Goal: Information Seeking & Learning: Compare options

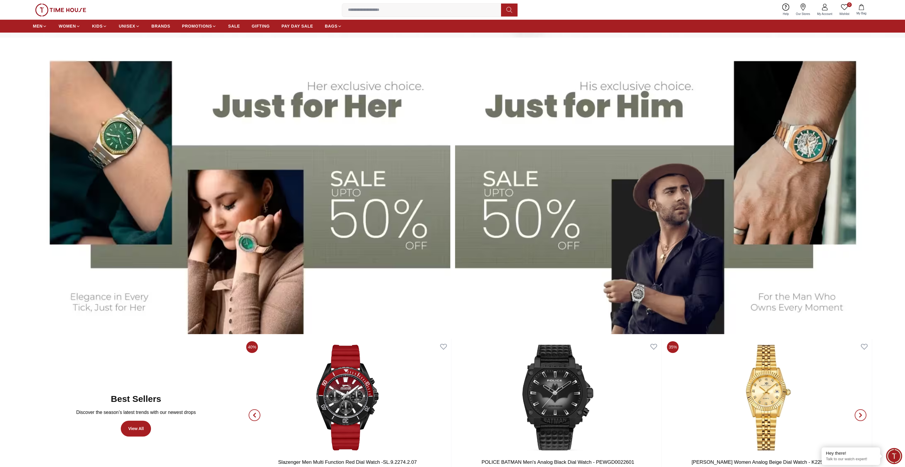
scroll to position [387, 0]
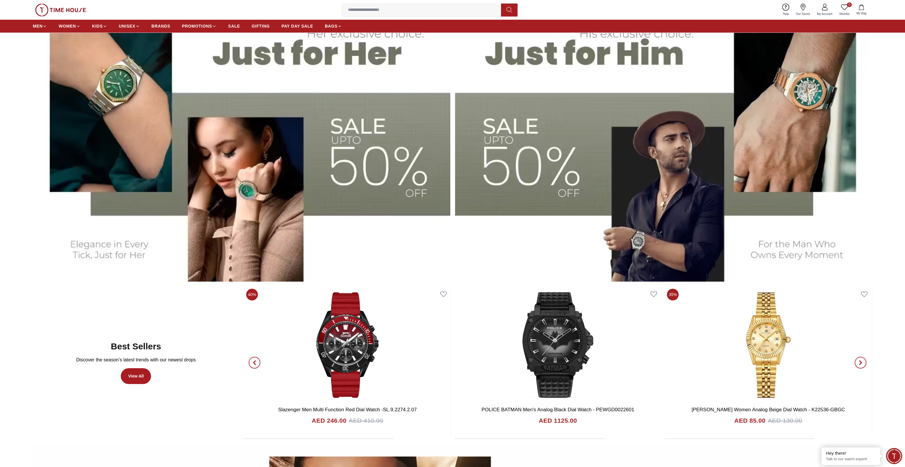
click at [332, 154] on img at bounding box center [241, 136] width 417 height 291
click at [548, 159] on img at bounding box center [663, 136] width 417 height 291
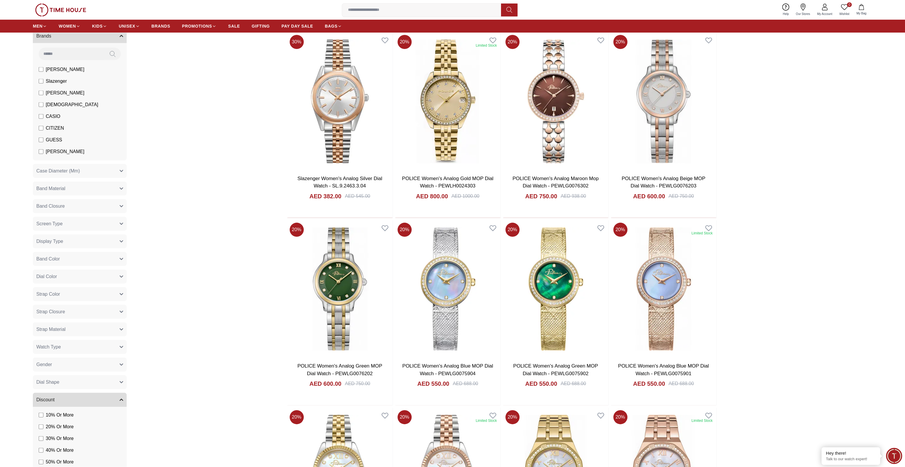
scroll to position [97, 0]
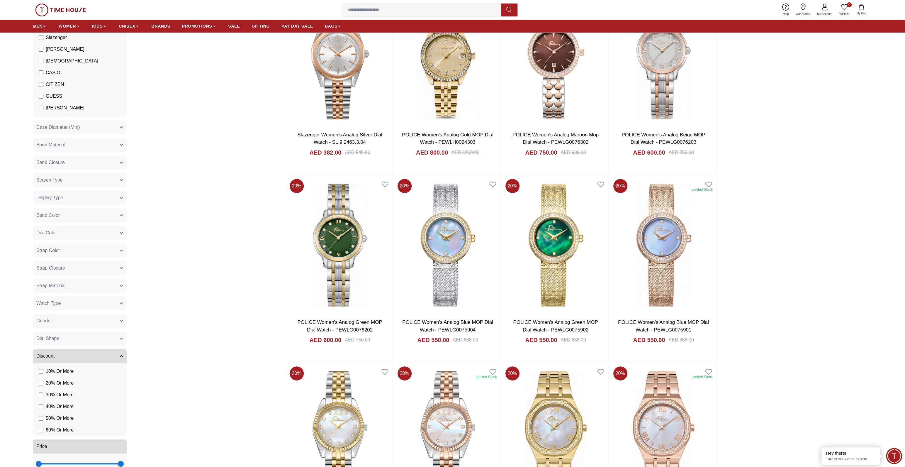
click at [58, 326] on button "Gender" at bounding box center [80, 321] width 94 height 14
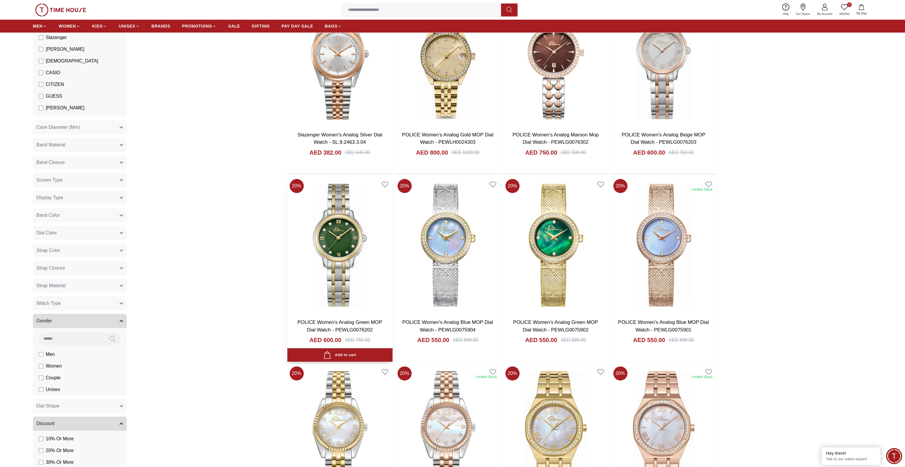
scroll to position [0, 0]
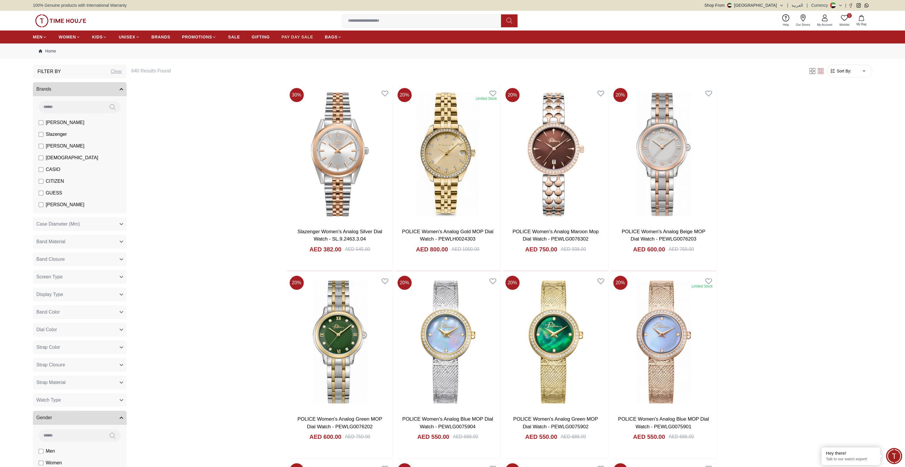
click at [291, 38] on span "PAY DAY SALE" at bounding box center [297, 37] width 32 height 6
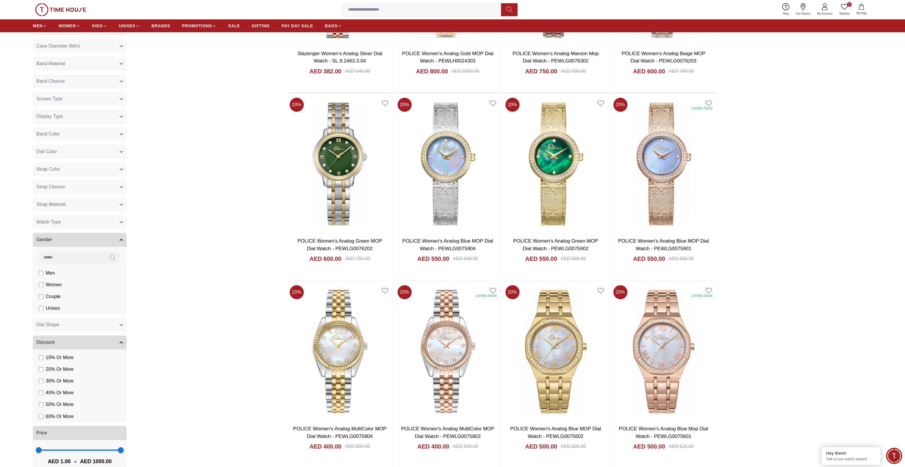
scroll to position [193, 0]
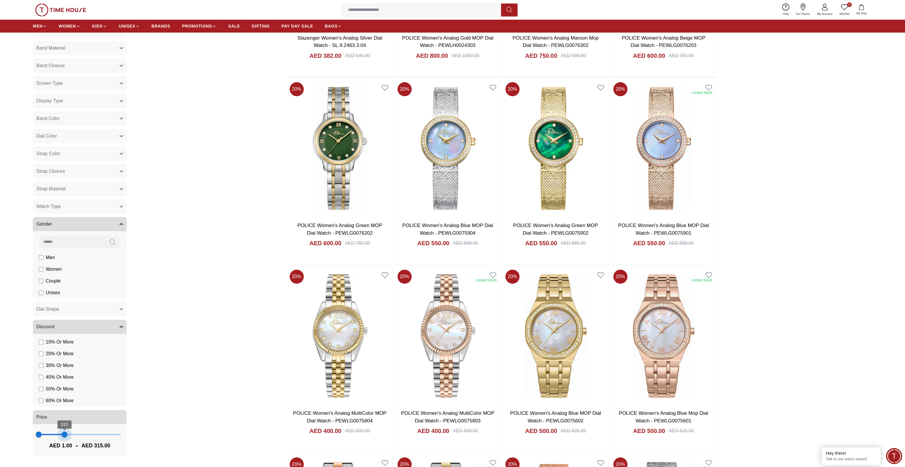
type input "***"
drag, startPoint x: 118, startPoint y: 434, endPoint x: 64, endPoint y: 430, distance: 54.1
click at [64, 431] on span "308" at bounding box center [64, 434] width 6 height 6
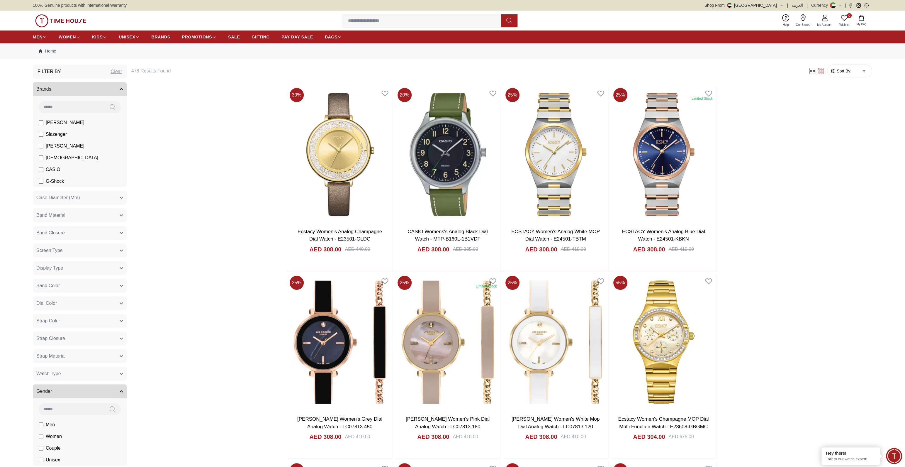
scroll to position [193, 0]
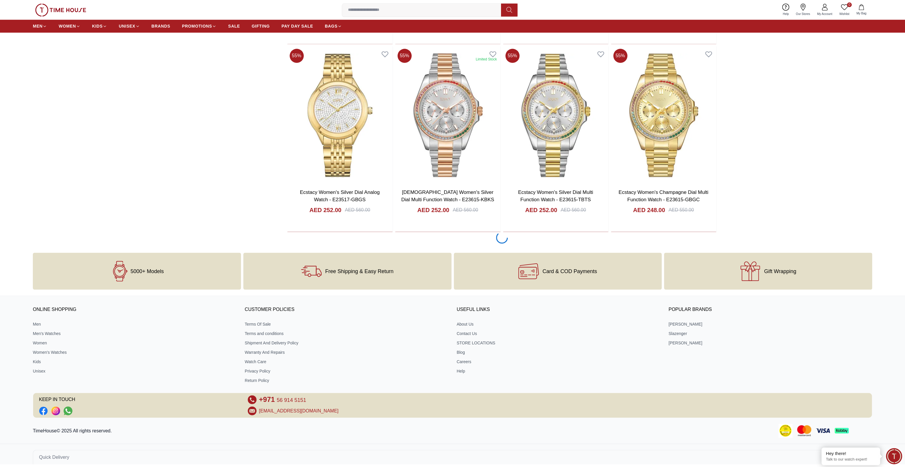
scroll to position [792, 0]
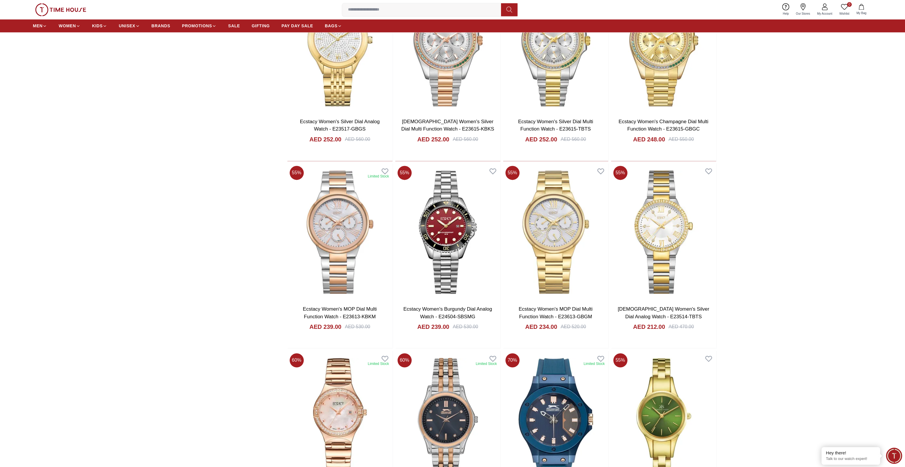
scroll to position [921, 0]
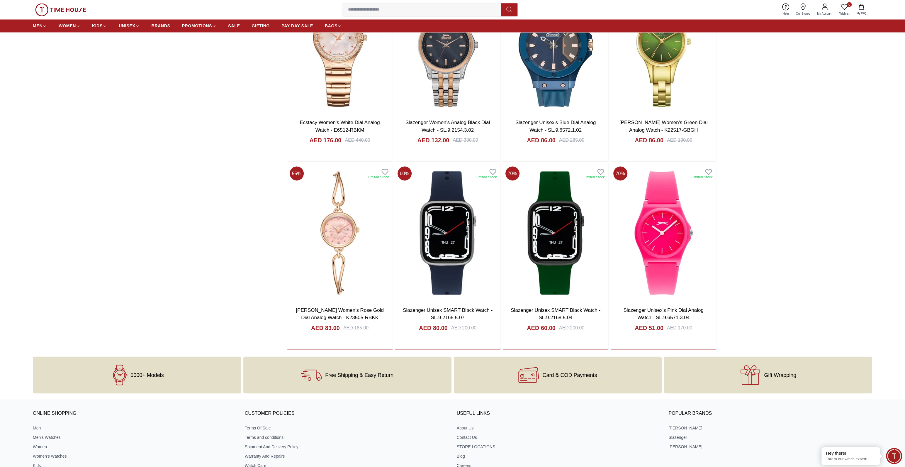
scroll to position [1276, 0]
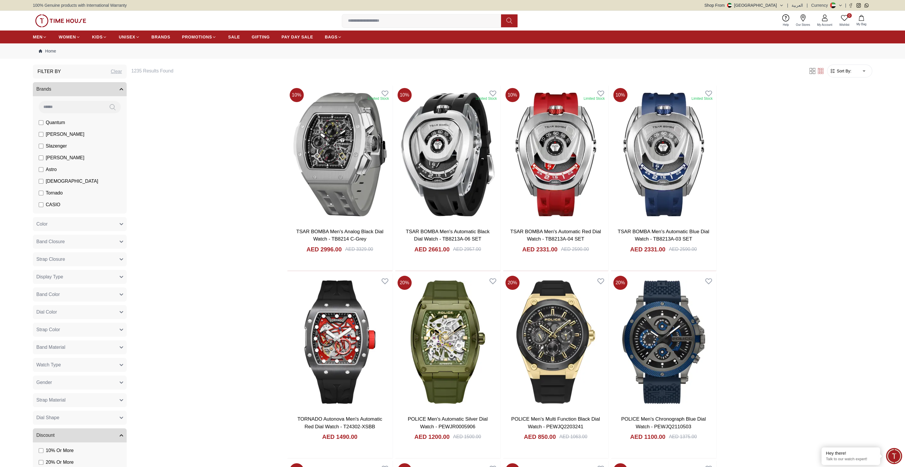
scroll to position [32, 0]
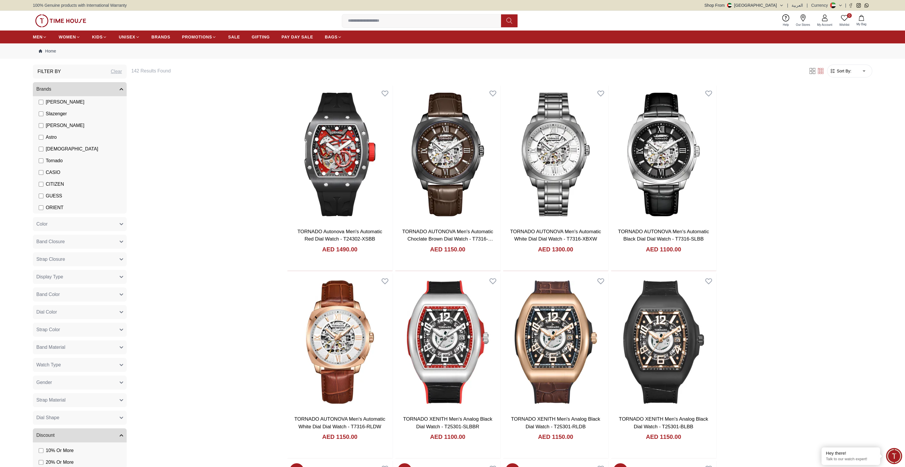
click at [870, 69] on form "Sort By: ​ ****** ​" at bounding box center [849, 70] width 45 height 13
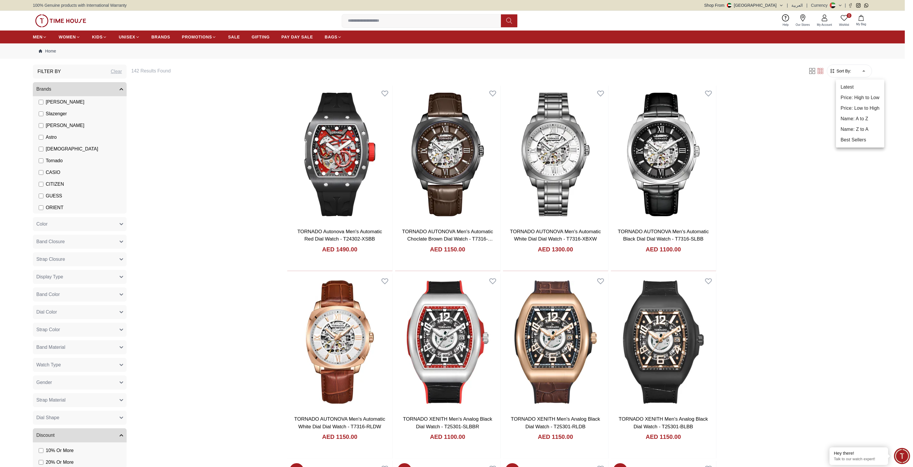
click at [873, 109] on li "Price: Low to High" at bounding box center [860, 108] width 48 height 11
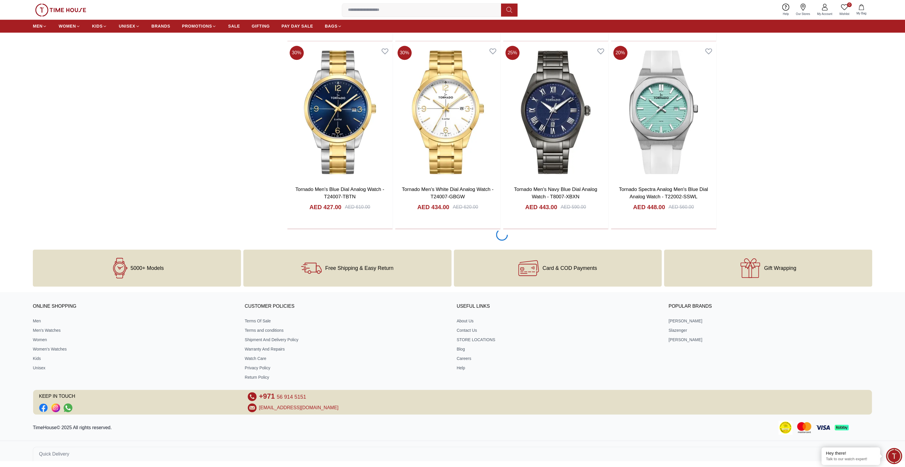
scroll to position [792, 0]
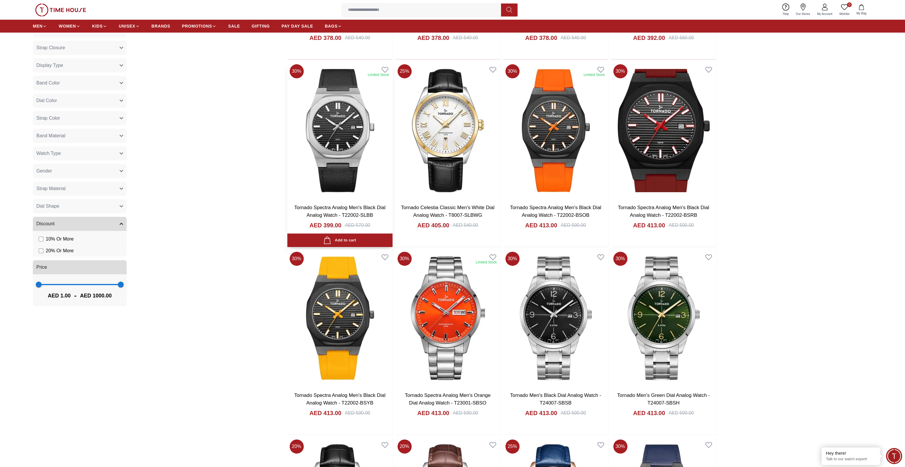
scroll to position [82, 0]
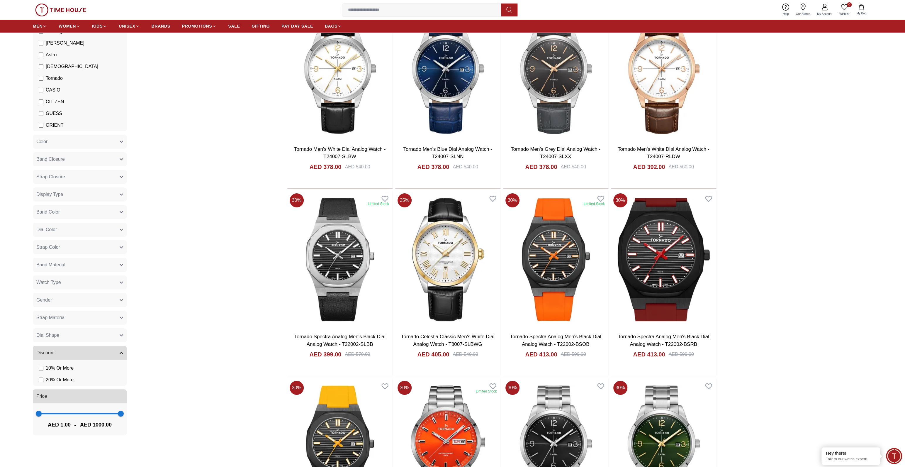
click at [43, 87] on label "CASIO" at bounding box center [50, 89] width 22 height 7
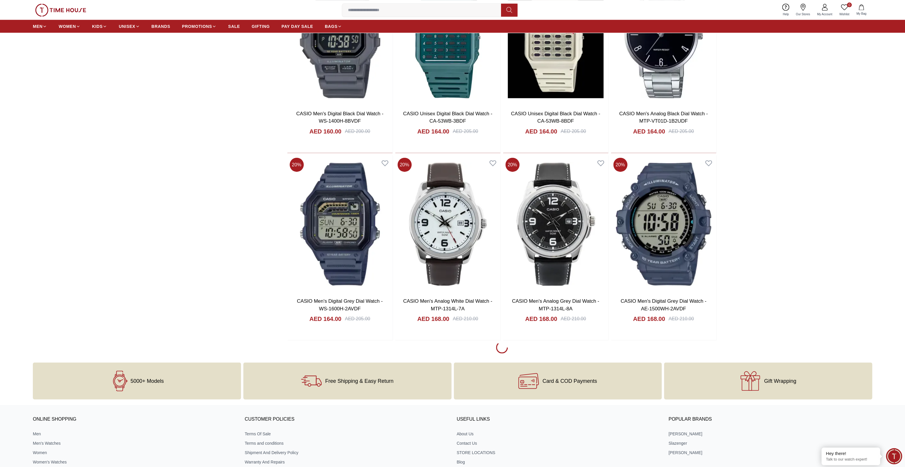
scroll to position [1645, 0]
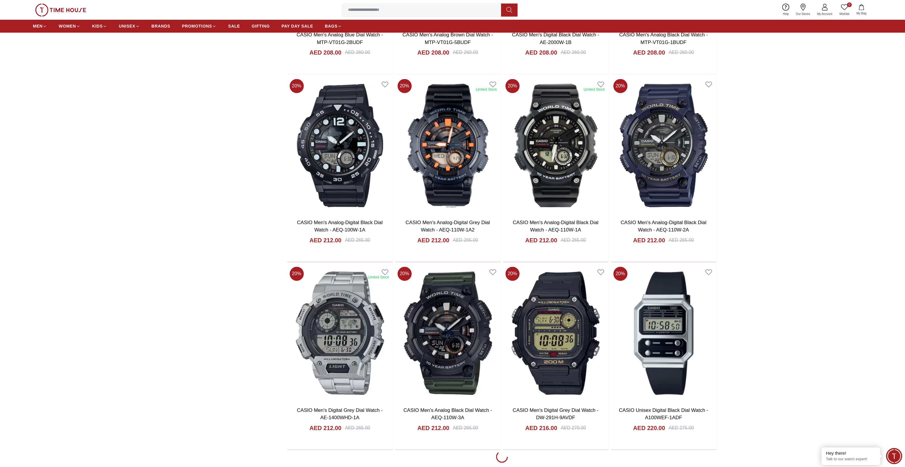
scroll to position [3386, 0]
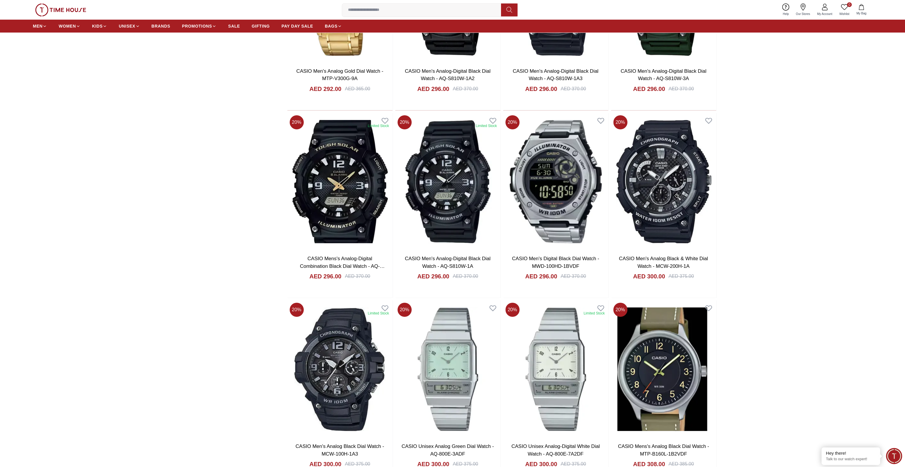
scroll to position [5256, 0]
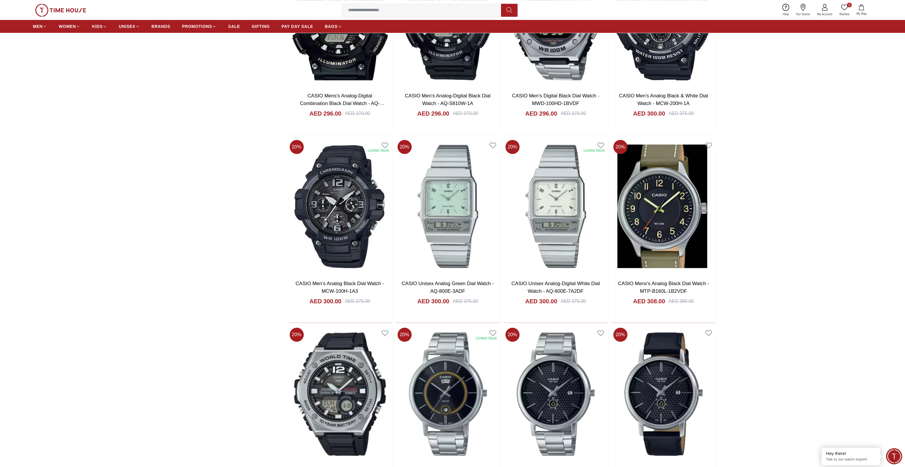
scroll to position [5450, 0]
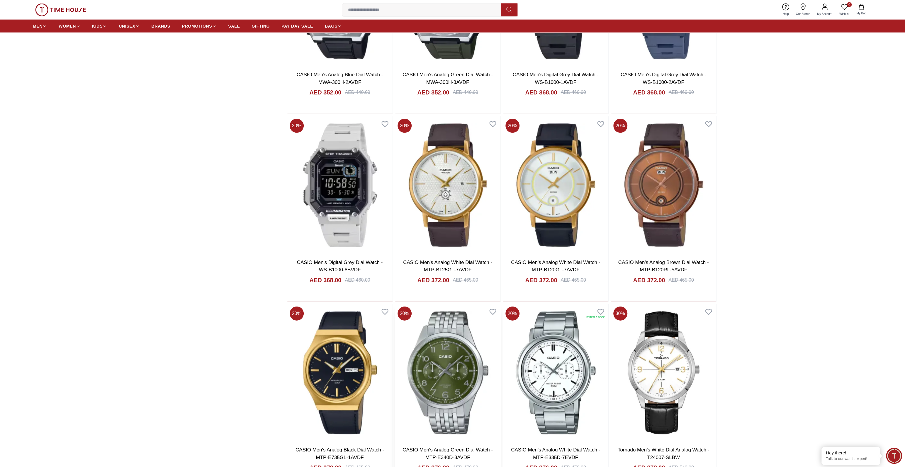
scroll to position [7223, 0]
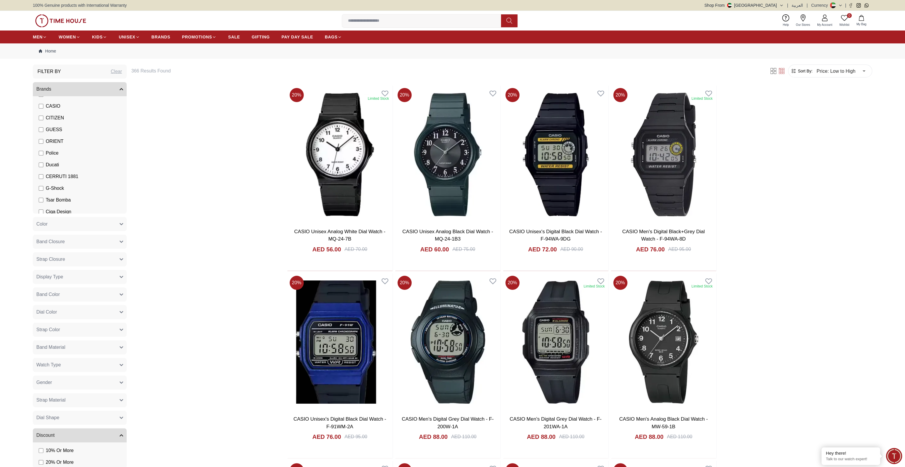
scroll to position [103, 0]
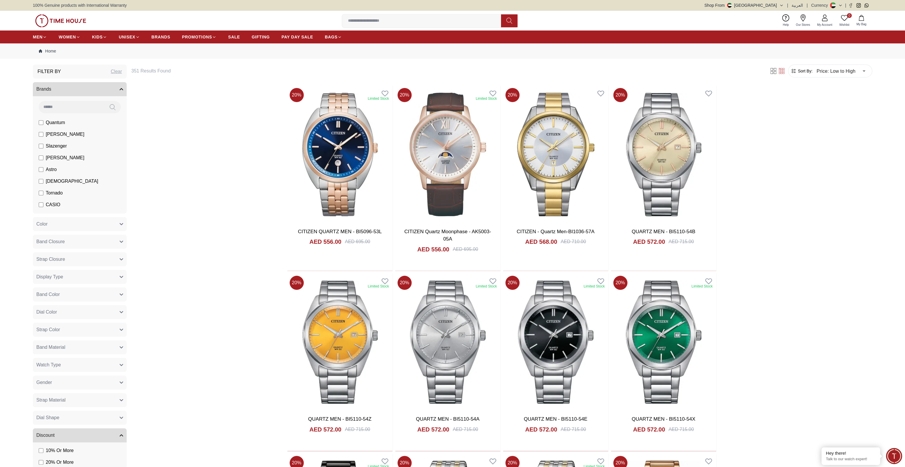
click at [42, 196] on label "Tornado" at bounding box center [51, 192] width 24 height 7
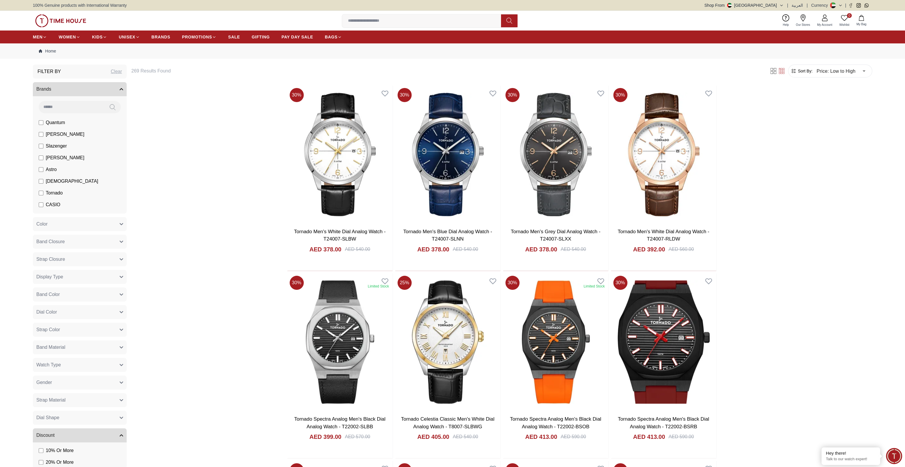
click at [42, 191] on label "Tornado" at bounding box center [51, 192] width 24 height 7
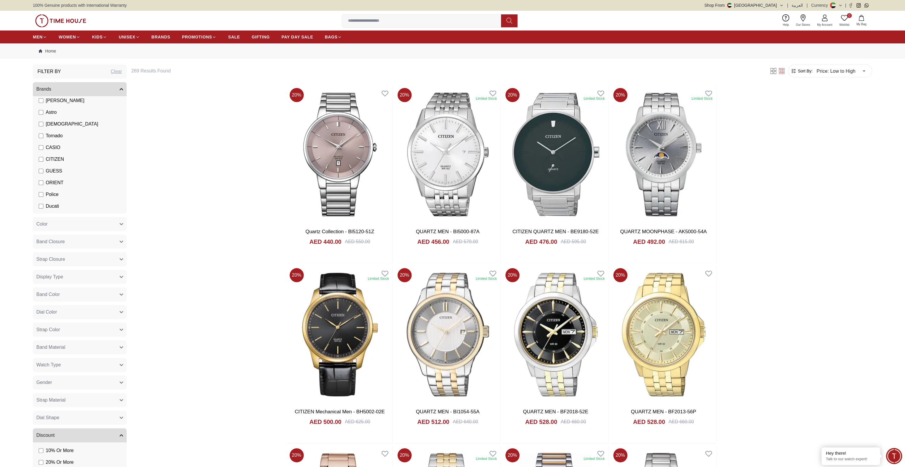
scroll to position [64, 0]
click at [46, 156] on li "CITIZEN" at bounding box center [80, 152] width 91 height 12
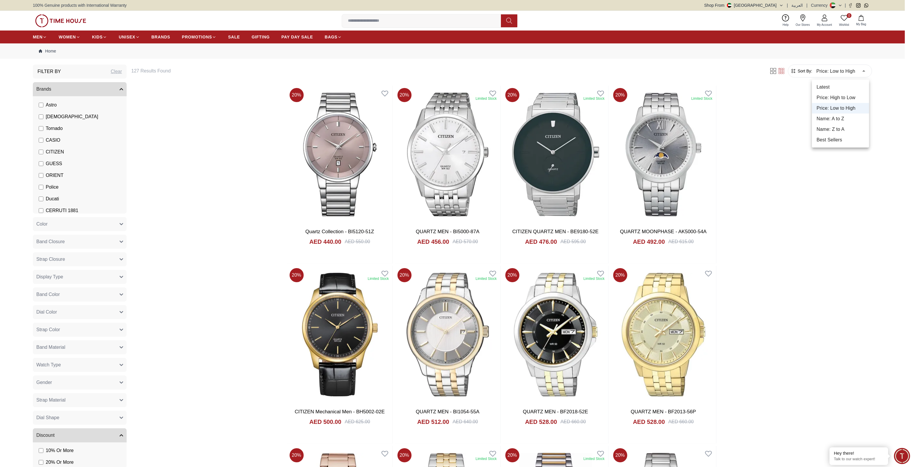
click at [840, 90] on li "Latest" at bounding box center [840, 87] width 57 height 11
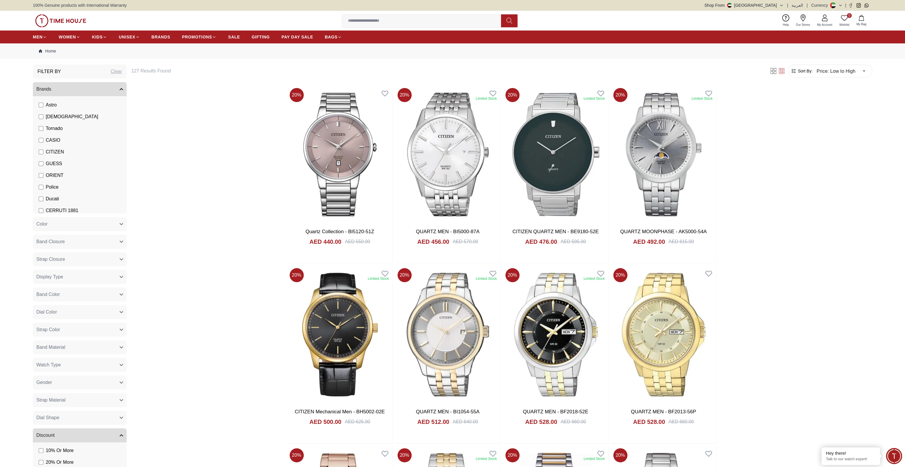
type input "*"
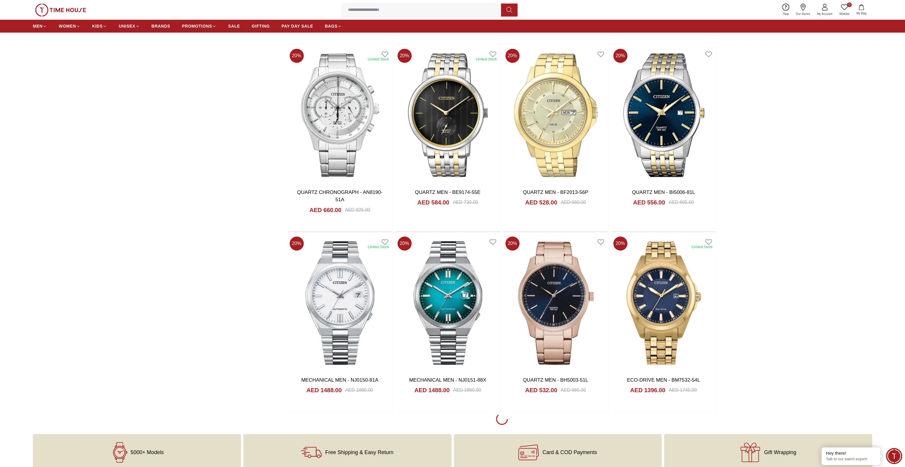
scroll to position [613, 0]
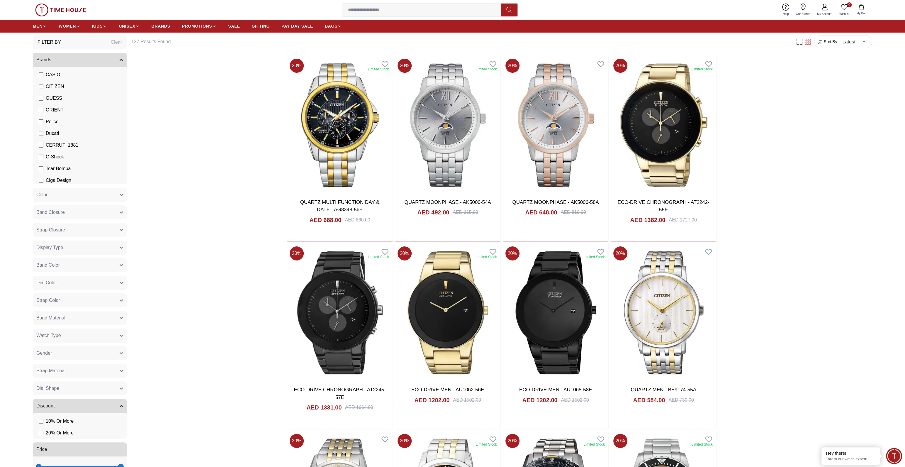
scroll to position [103, 0]
click at [37, 159] on li "G-Shock" at bounding box center [80, 155] width 91 height 12
click at [41, 157] on label "G-Shock" at bounding box center [51, 154] width 25 height 7
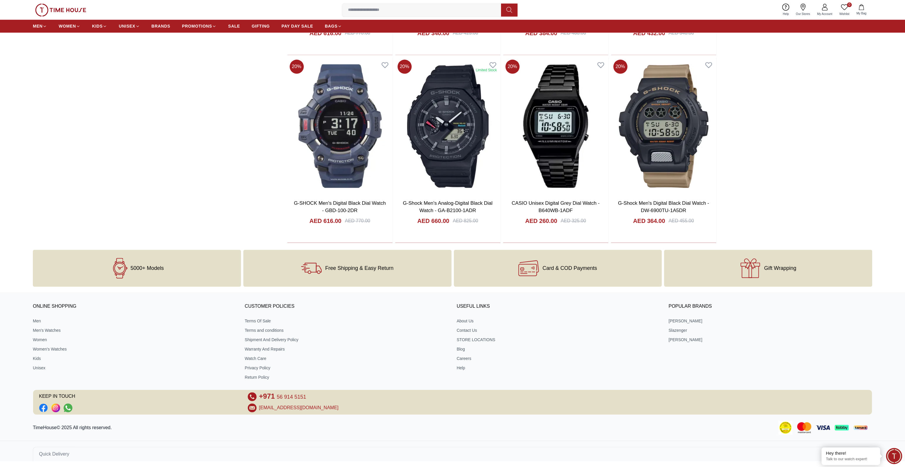
scroll to position [778, 0]
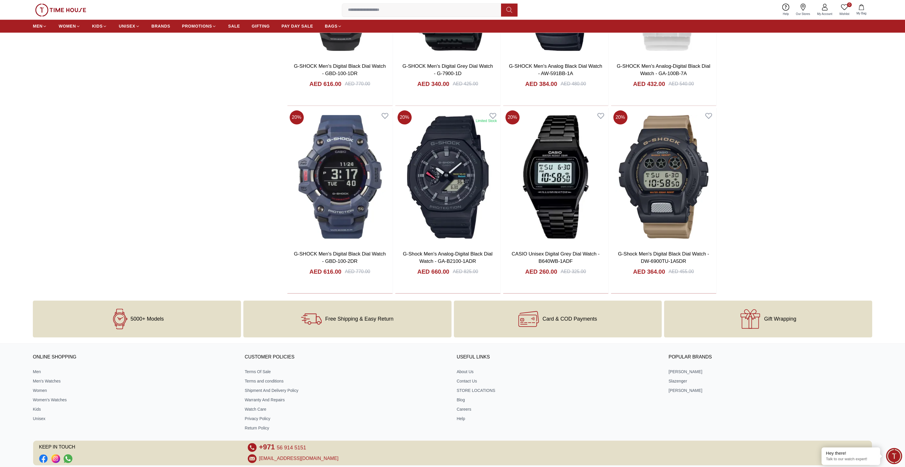
scroll to position [682, 0]
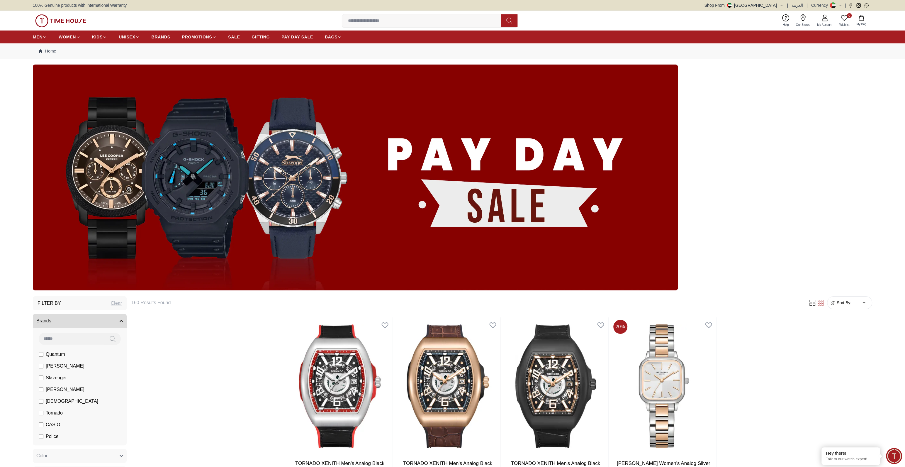
scroll to position [129, 0]
